Goal: Task Accomplishment & Management: Complete application form

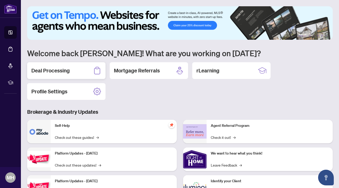
click at [51, 72] on h2 "Deal Processing" at bounding box center [50, 70] width 38 height 7
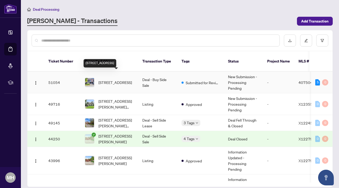
click at [119, 79] on span "[STREET_ADDRESS]" at bounding box center [115, 82] width 33 height 6
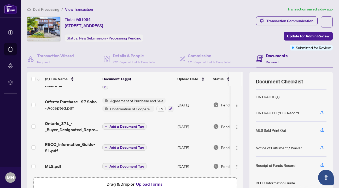
scroll to position [47, 0]
click at [324, 165] on icon "button" at bounding box center [322, 165] width 5 height 5
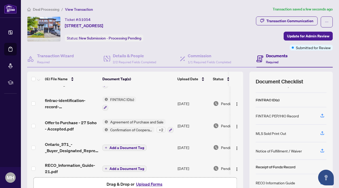
scroll to position [43, 0]
click at [129, 168] on span "Add a Document Tag" at bounding box center [127, 169] width 35 height 4
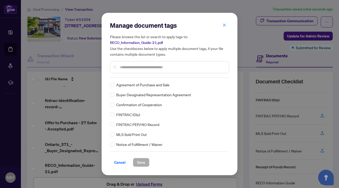
click at [142, 71] on div at bounding box center [169, 67] width 119 height 12
click at [144, 66] on input "text" at bounding box center [172, 67] width 105 height 6
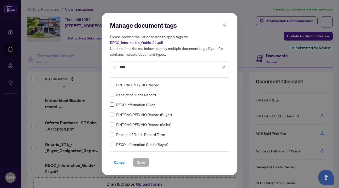
type input "****"
click at [140, 163] on span "Save" at bounding box center [141, 162] width 8 height 8
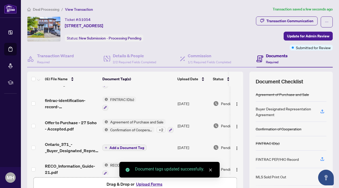
click at [122, 148] on span "Add a Document Tag" at bounding box center [127, 148] width 35 height 4
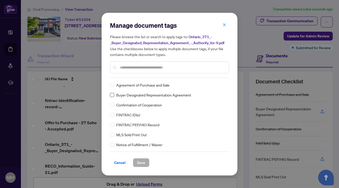
click at [114, 95] on span at bounding box center [112, 95] width 4 height 4
click at [143, 162] on span "Save" at bounding box center [141, 162] width 8 height 8
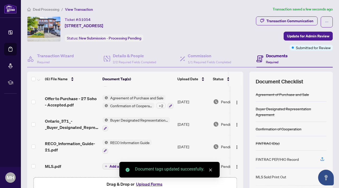
scroll to position [41, 0]
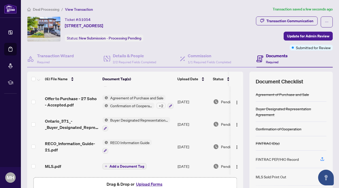
click at [114, 166] on span "Add a Document Tag" at bounding box center [127, 166] width 35 height 4
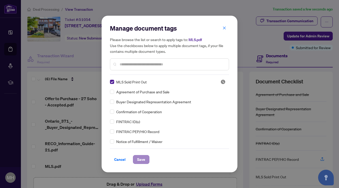
click at [142, 160] on span "Save" at bounding box center [141, 159] width 8 height 8
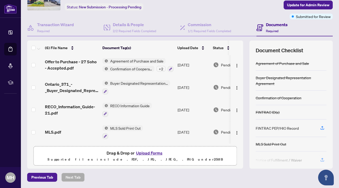
scroll to position [31, 0]
click at [149, 153] on button "Upload Forms" at bounding box center [150, 153] width 30 height 7
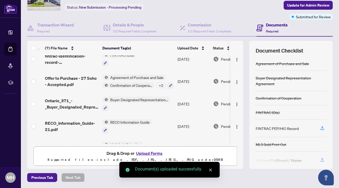
scroll to position [0, 0]
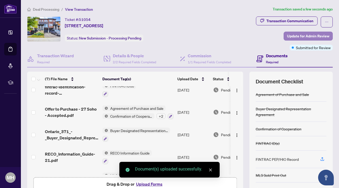
click at [309, 36] on span "Update for Admin Review" at bounding box center [308, 36] width 42 height 8
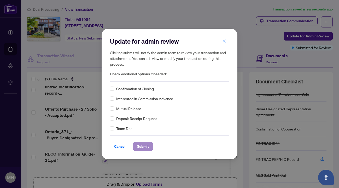
click at [148, 149] on span "Submit" at bounding box center [143, 146] width 12 height 8
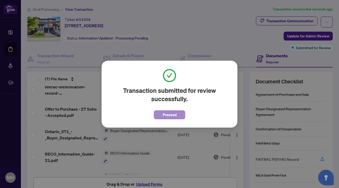
click at [172, 114] on span "Proceed" at bounding box center [170, 115] width 14 height 8
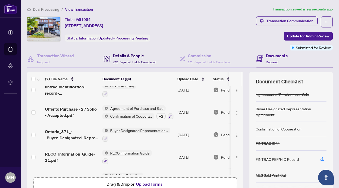
click at [125, 60] on div "Details & People 2/2 Required Fields Completed" at bounding box center [134, 59] width 43 height 12
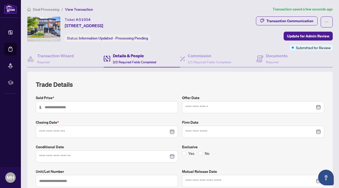
type input "*******"
type input "**********"
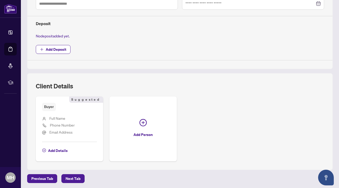
scroll to position [177, 0]
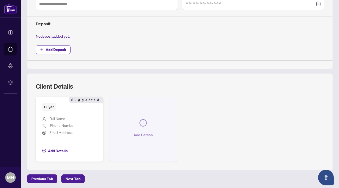
click at [144, 122] on icon "plus-circle" at bounding box center [143, 122] width 3 height 3
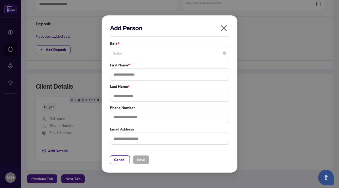
click at [146, 53] on span "Seller" at bounding box center [169, 53] width 113 height 10
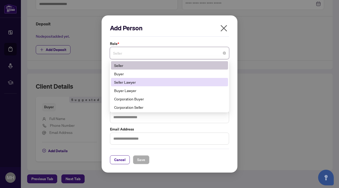
click at [145, 85] on div "Seller Lawyer" at bounding box center [169, 82] width 111 height 6
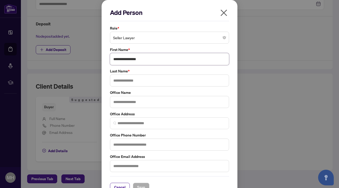
type input "**********"
type input "***"
type input "**********"
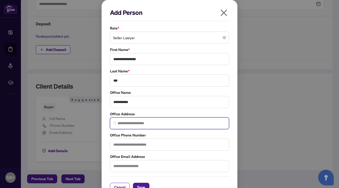
click at [137, 122] on input "search" at bounding box center [172, 123] width 108 height 5
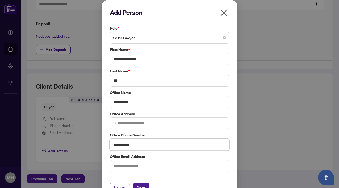
type input "**********"
click at [142, 183] on span "Save" at bounding box center [141, 187] width 8 height 8
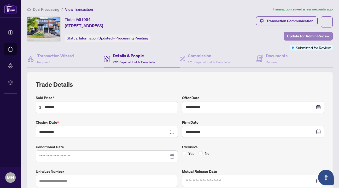
scroll to position [0, 0]
click at [312, 36] on span "Update for Admin Review" at bounding box center [308, 36] width 42 height 8
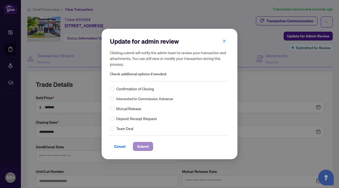
click at [145, 145] on span "Submit" at bounding box center [143, 146] width 12 height 8
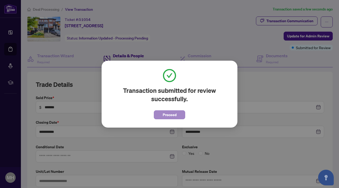
click at [170, 117] on span "Proceed" at bounding box center [170, 115] width 14 height 8
